Goal: Check status

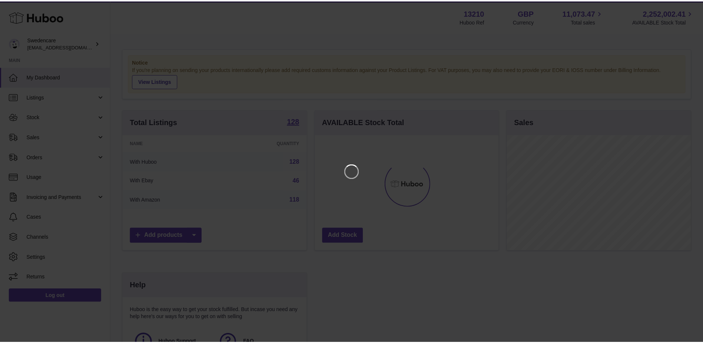
scroll to position [116, 185]
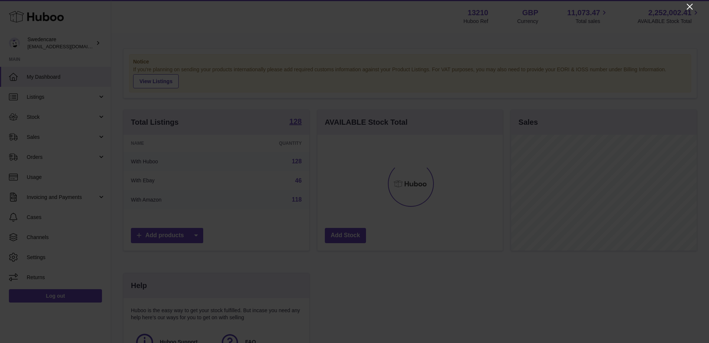
click at [688, 6] on icon "Close" at bounding box center [689, 6] width 9 height 9
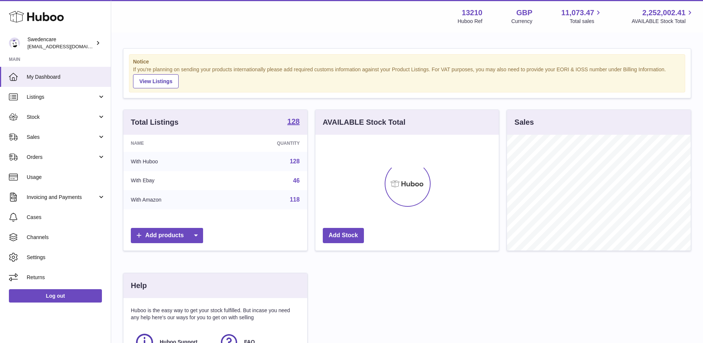
scroll to position [370657, 370589]
click at [67, 139] on span "Sales" at bounding box center [62, 136] width 71 height 7
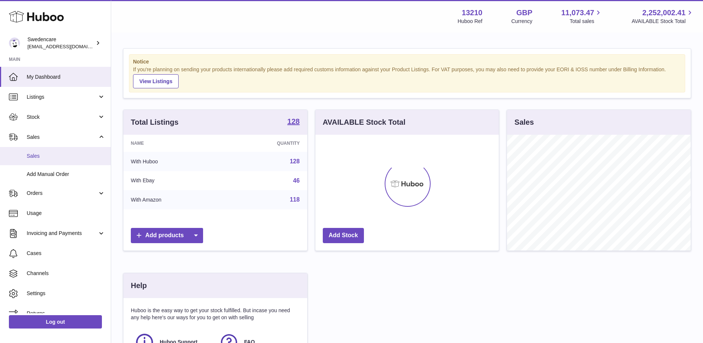
click at [62, 153] on span "Sales" at bounding box center [66, 155] width 79 height 7
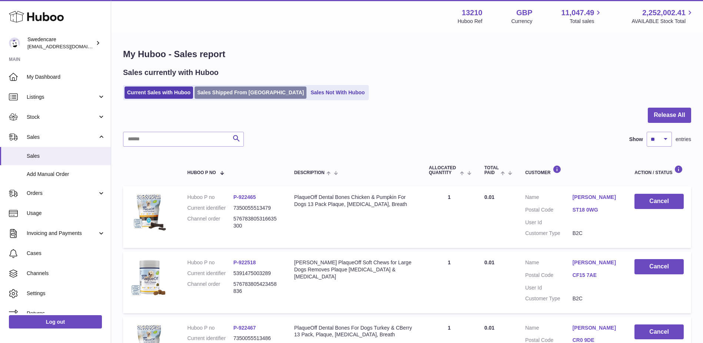
click at [231, 96] on link "Sales Shipped From [GEOGRAPHIC_DATA]" at bounding box center [251, 92] width 112 height 12
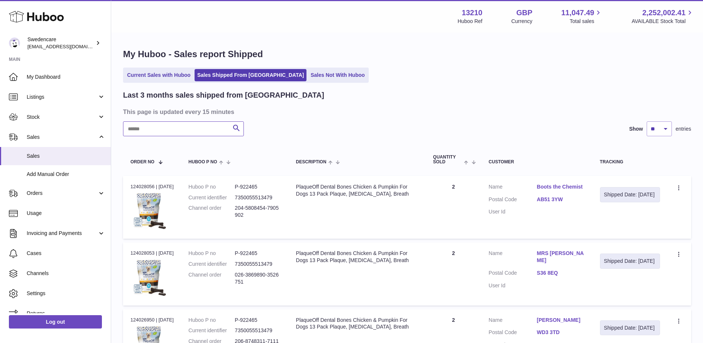
click at [191, 125] on input "text" at bounding box center [183, 128] width 121 height 15
paste input "**********"
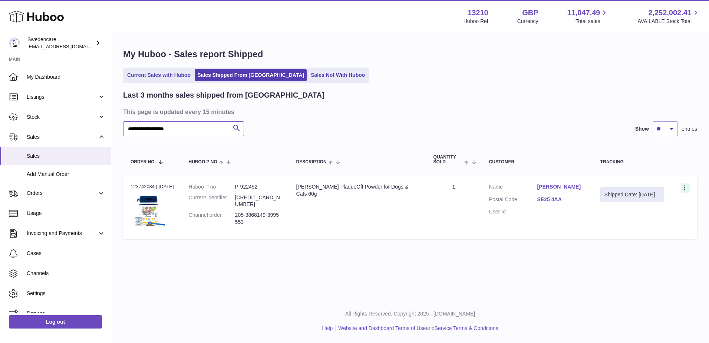
type input "**********"
click at [683, 185] on icon at bounding box center [685, 188] width 9 height 7
click at [648, 218] on li "Duplicate Order" at bounding box center [652, 220] width 74 height 16
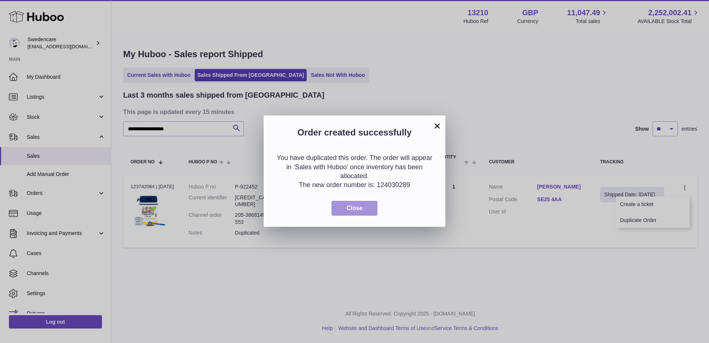
click at [363, 207] on button "Close" at bounding box center [354, 208] width 46 height 15
